Goal: Information Seeking & Learning: Learn about a topic

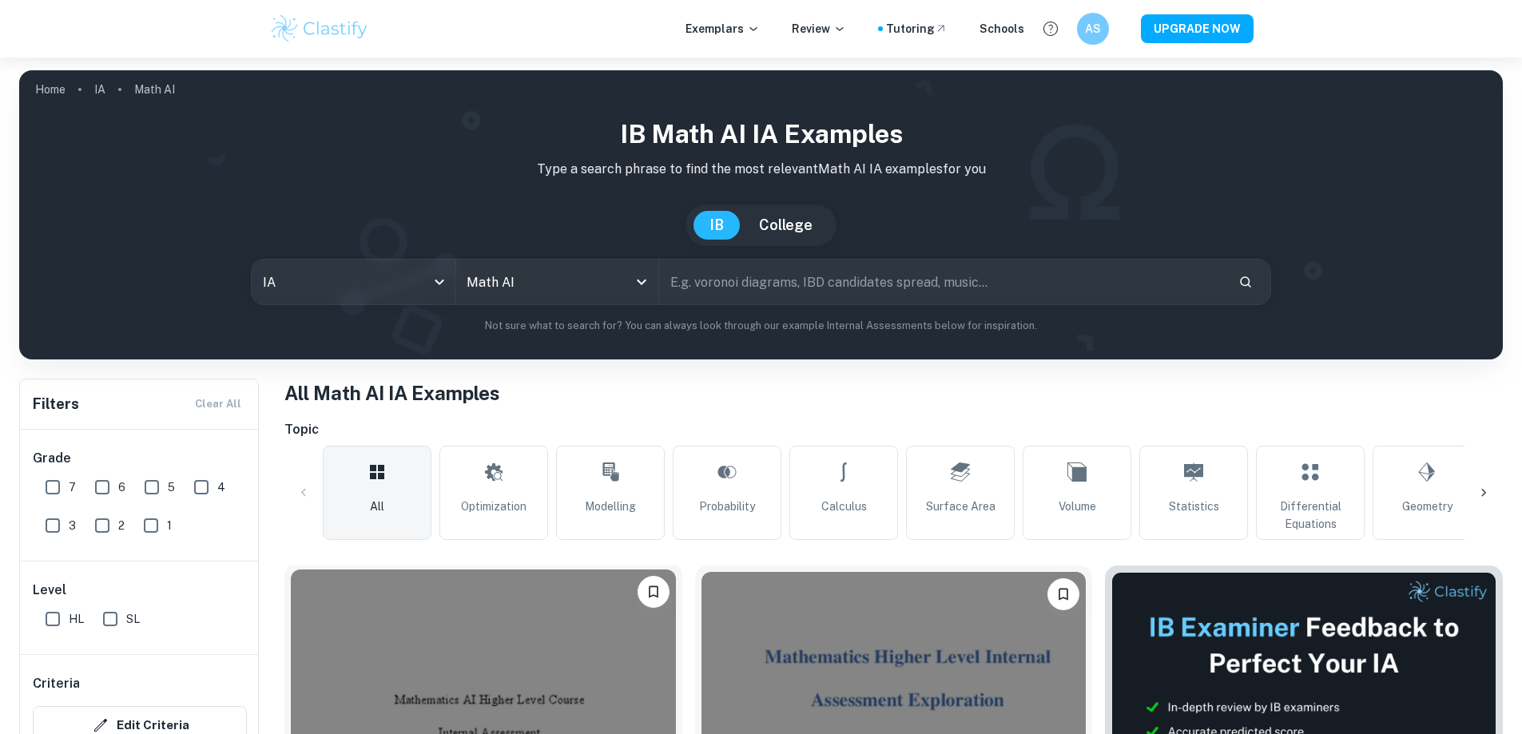
scroll to position [266, 0]
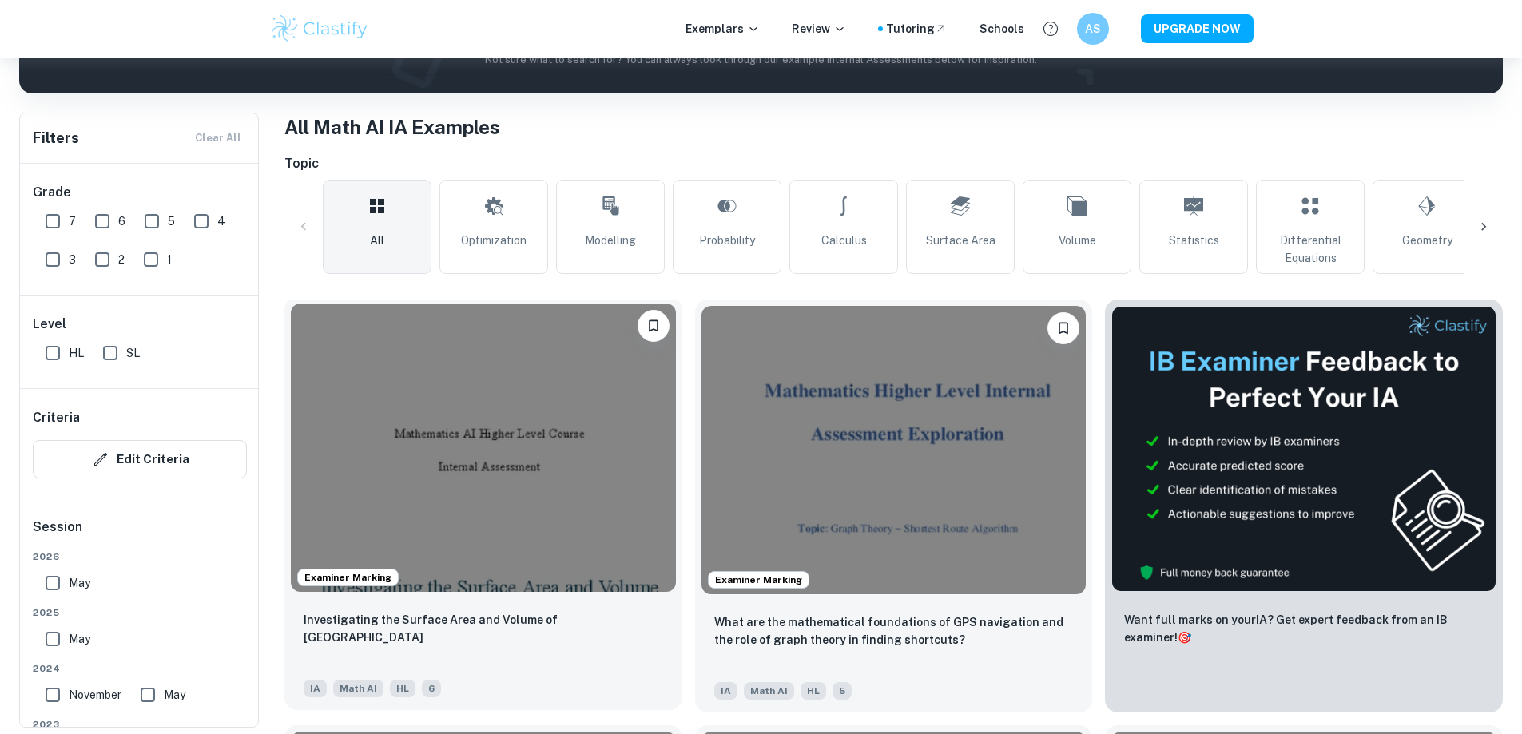
click at [457, 489] on img at bounding box center [483, 448] width 385 height 288
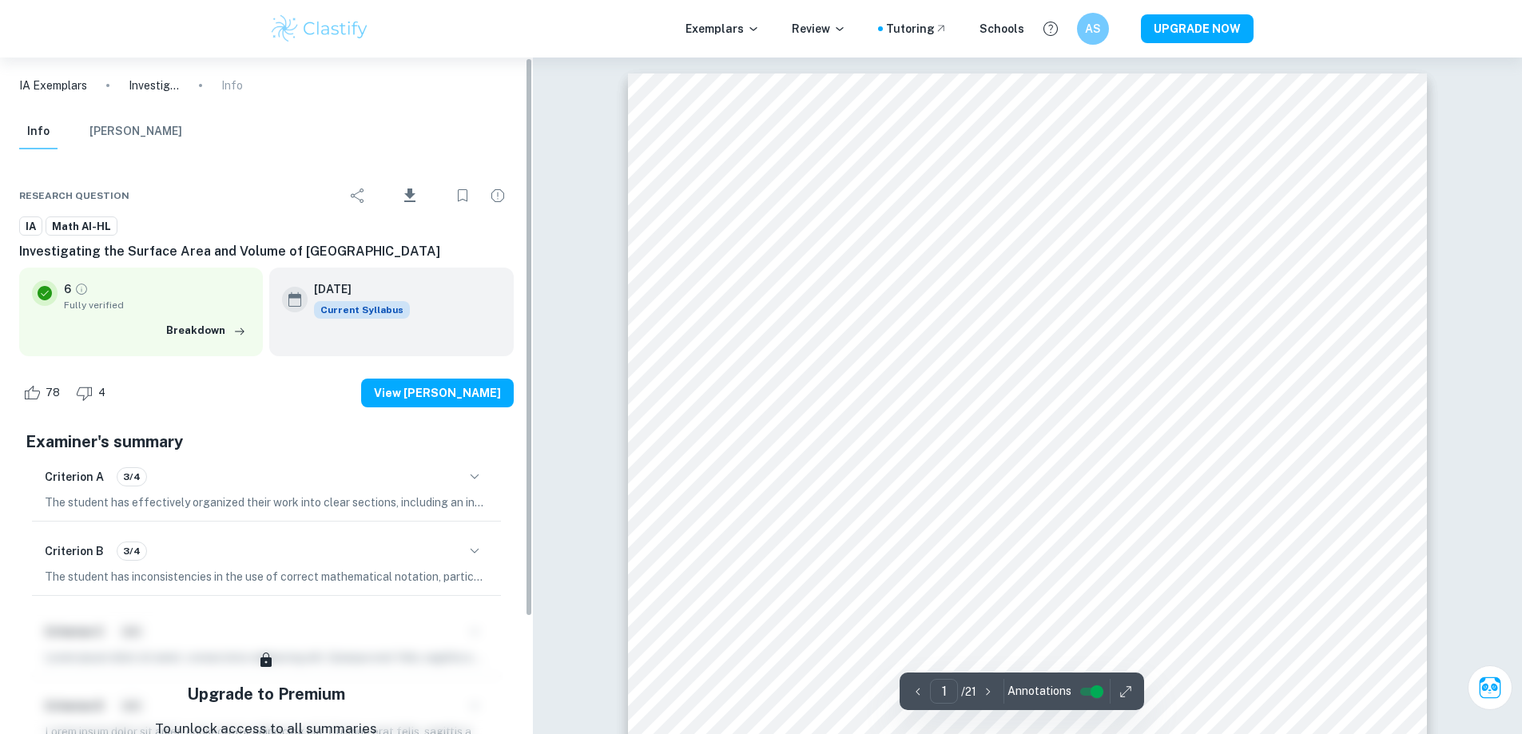
drag, startPoint x: 530, startPoint y: 355, endPoint x: 427, endPoint y: 345, distance: 102.7
click at [427, 345] on div "IA Exemplars Investigating the Surface Area and Volume of Lake Titicaca Info In…" at bounding box center [266, 396] width 533 height 677
click at [1127, 682] on button "button" at bounding box center [1126, 691] width 24 height 25
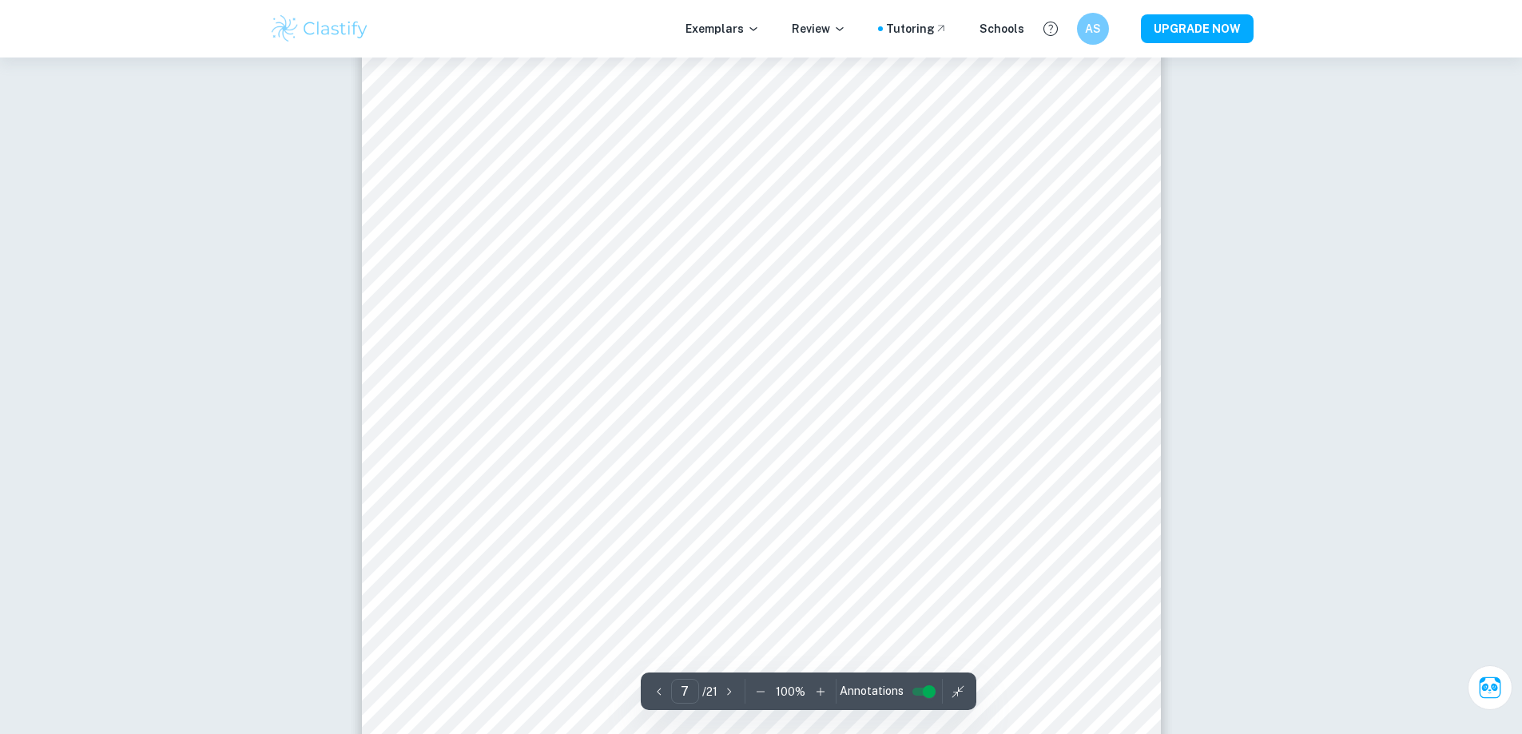
scroll to position [7309, 0]
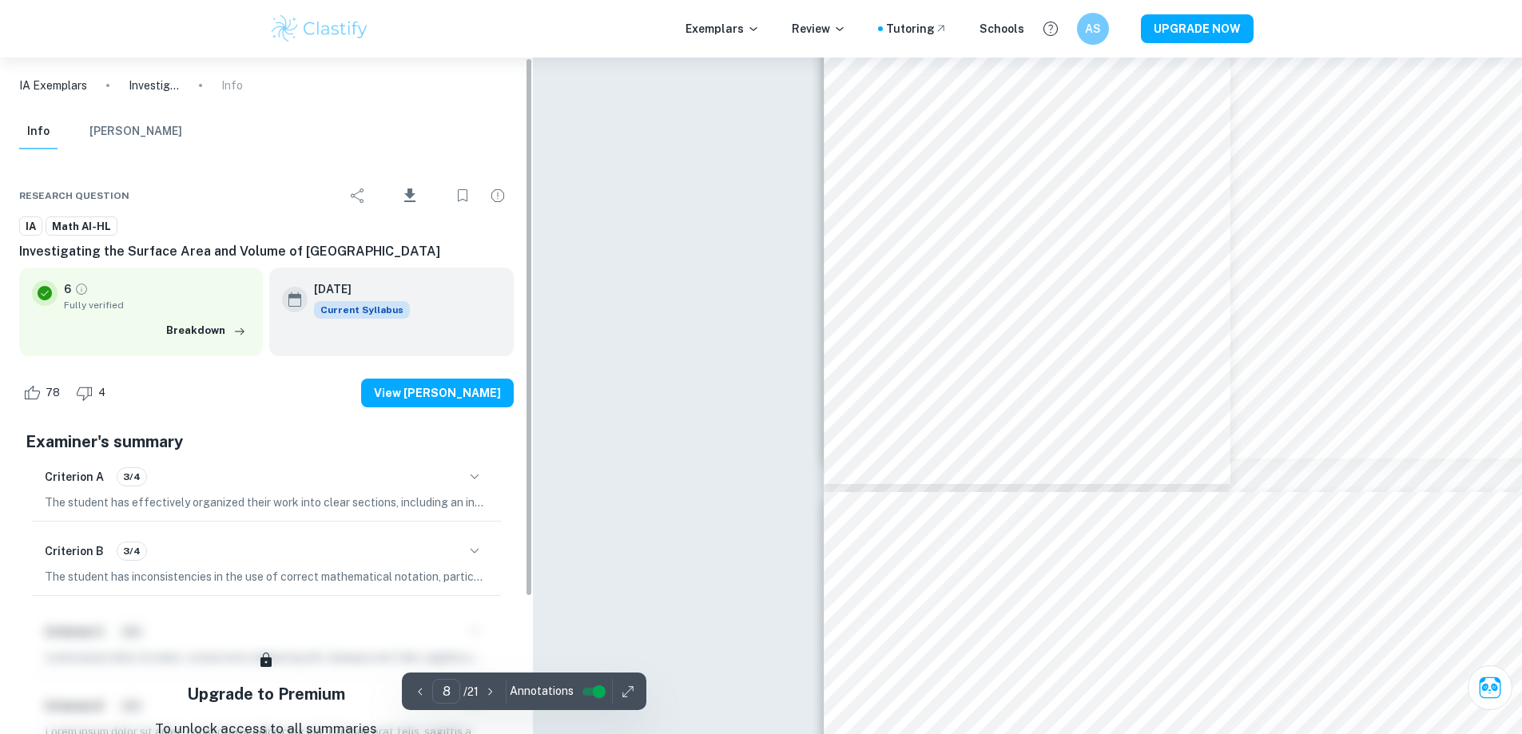
type input "11"
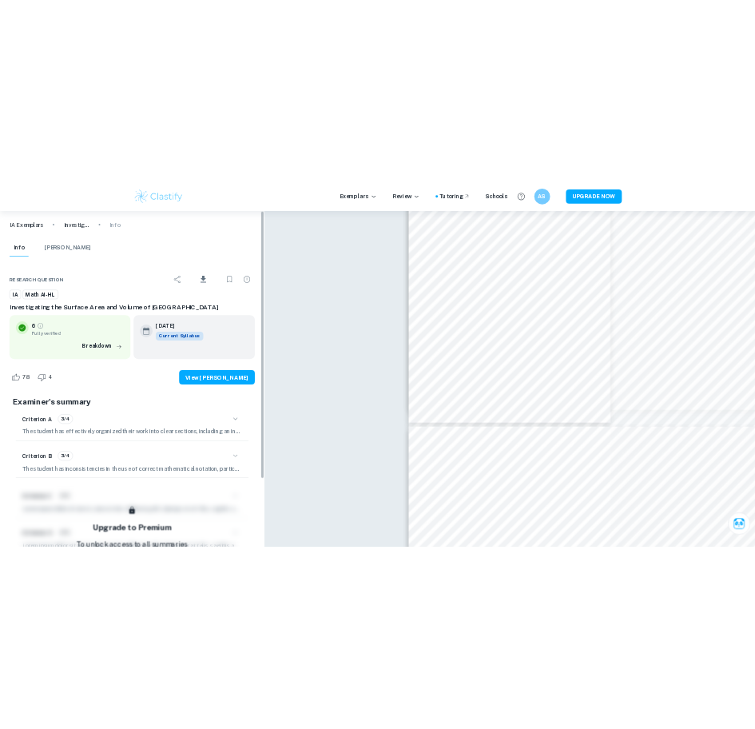
scroll to position [5673, 0]
